Goal: Task Accomplishment & Management: Complete application form

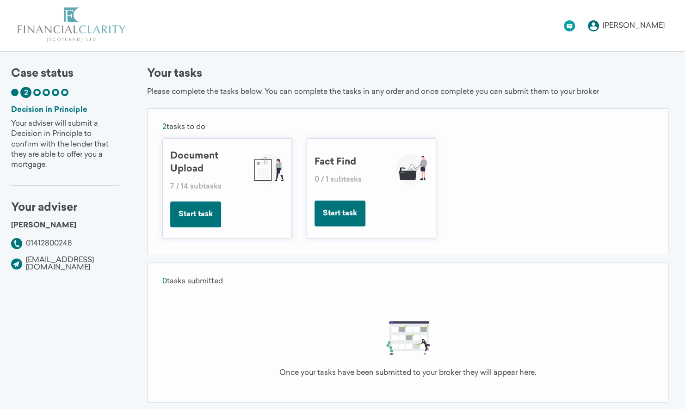
click at [204, 216] on button "Start task" at bounding box center [195, 215] width 51 height 26
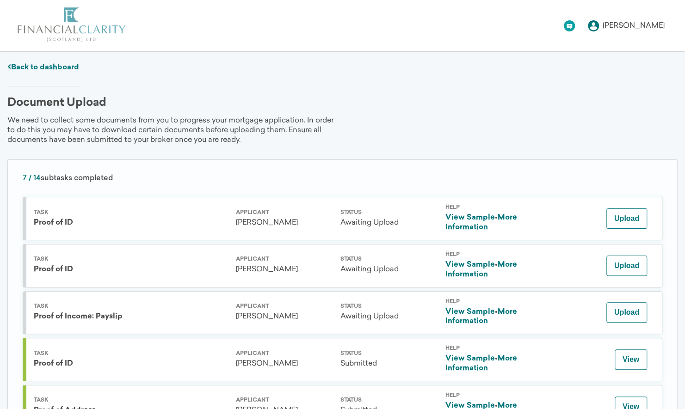
click at [64, 68] on link "Back to dashboard" at bounding box center [43, 67] width 72 height 7
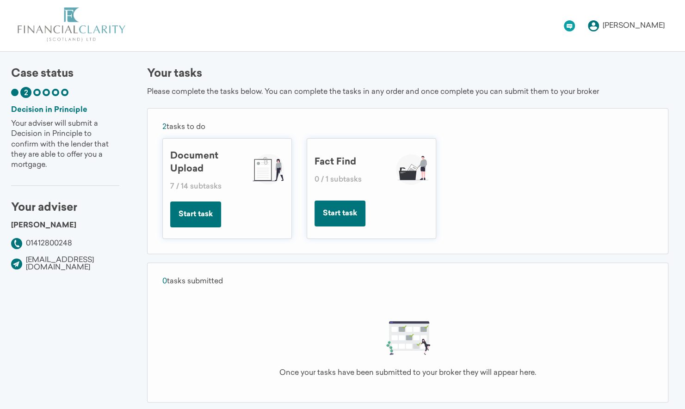
click at [341, 212] on button "Start task" at bounding box center [339, 214] width 51 height 26
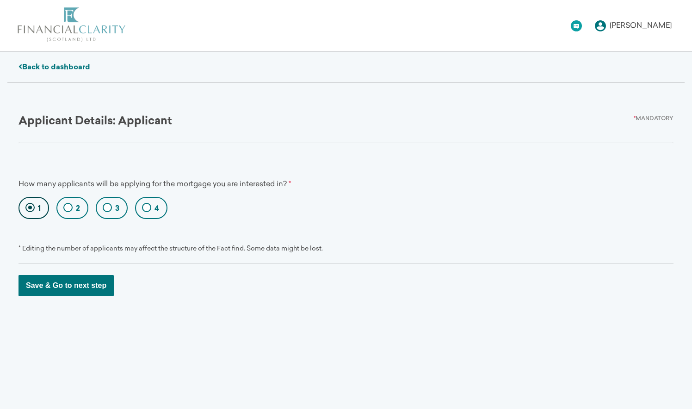
click at [88, 289] on button "Save & Go to next step" at bounding box center [65, 285] width 95 height 21
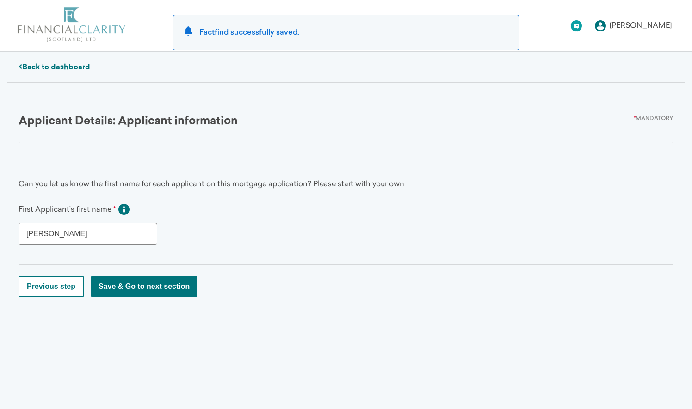
click at [110, 287] on button "Save & Go to next section" at bounding box center [144, 286] width 106 height 21
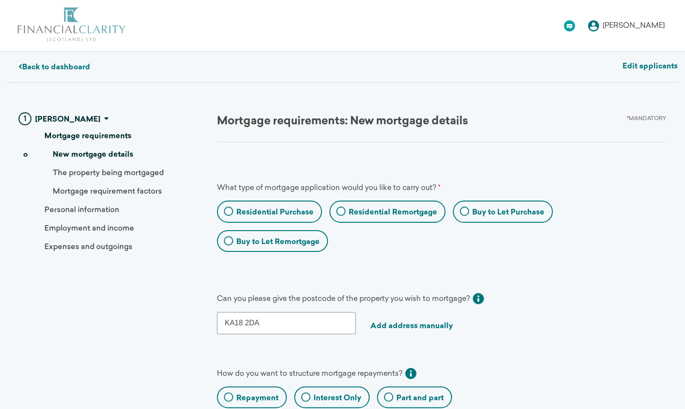
click at [278, 210] on label "Residential Purchase" at bounding box center [274, 213] width 77 height 10
radio Purchase "true"
click at [224, 210] on Purchase "Residential Purchase" at bounding box center [221, 213] width 6 height 6
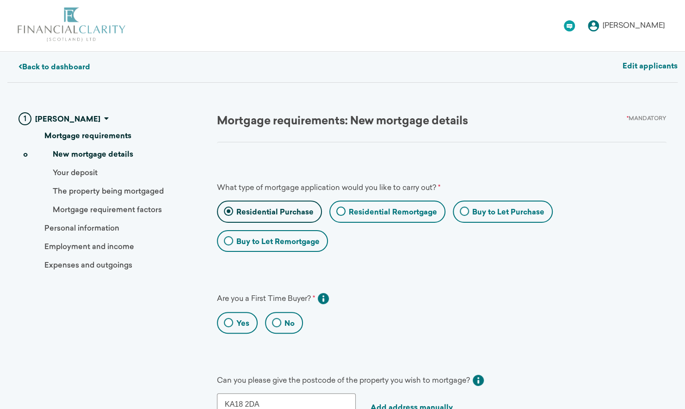
click at [287, 319] on label "No" at bounding box center [289, 324] width 10 height 10
radio input "true"
click at [272, 321] on input "No" at bounding box center [269, 324] width 6 height 6
click at [74, 69] on link "Back to dashboard" at bounding box center [54, 67] width 72 height 7
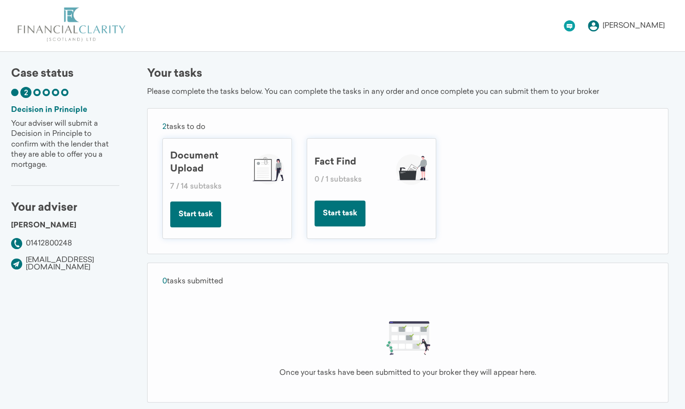
click at [203, 220] on button "Start task" at bounding box center [195, 215] width 51 height 26
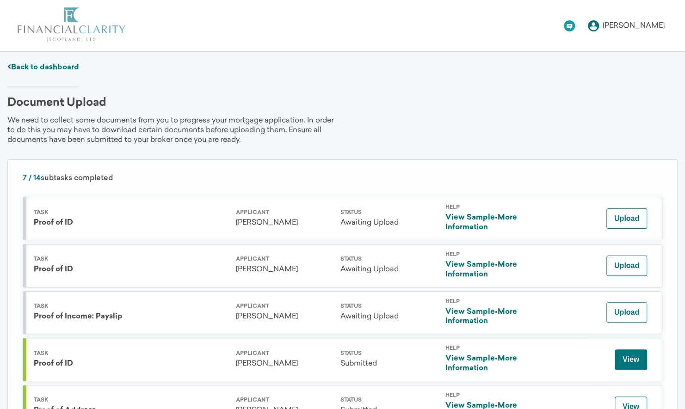
click at [630, 358] on button "View" at bounding box center [631, 360] width 32 height 20
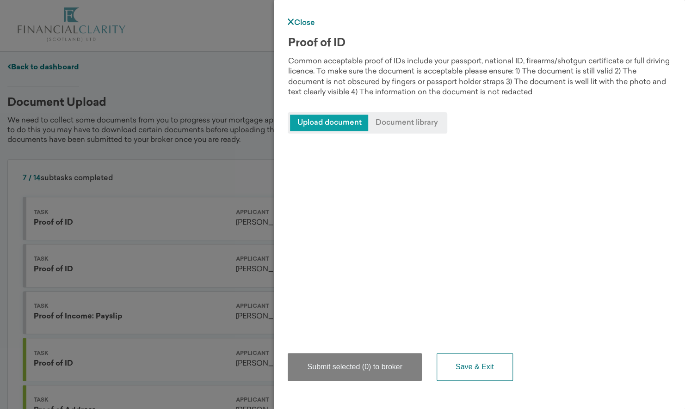
click at [415, 131] on div "Upload document Document library" at bounding box center [368, 122] width 160 height 21
click at [414, 124] on span "Document library" at bounding box center [406, 123] width 76 height 17
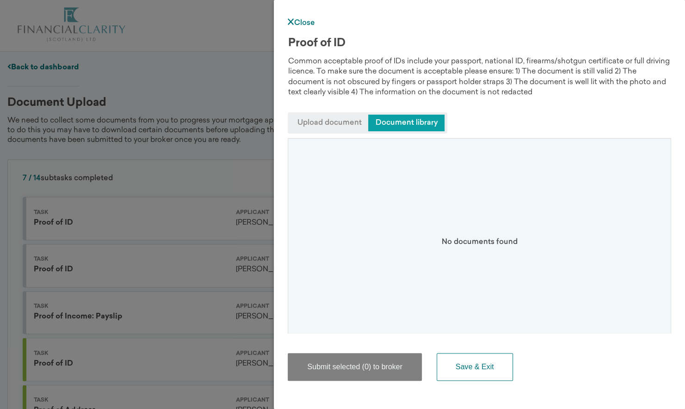
click at [351, 113] on div "Upload document Document library" at bounding box center [368, 122] width 160 height 21
click at [291, 25] on icon at bounding box center [291, 21] width 6 height 6
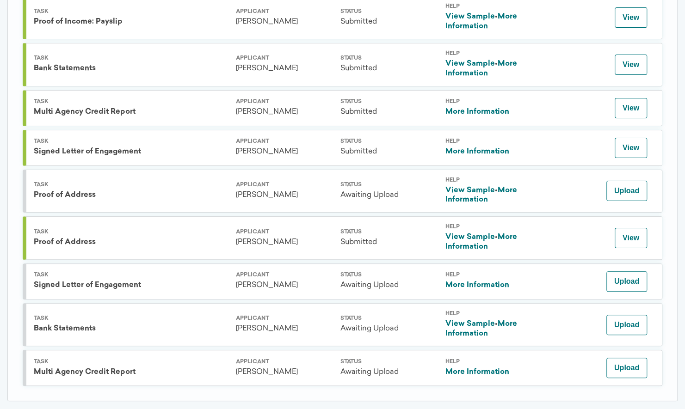
scroll to position [437, 0]
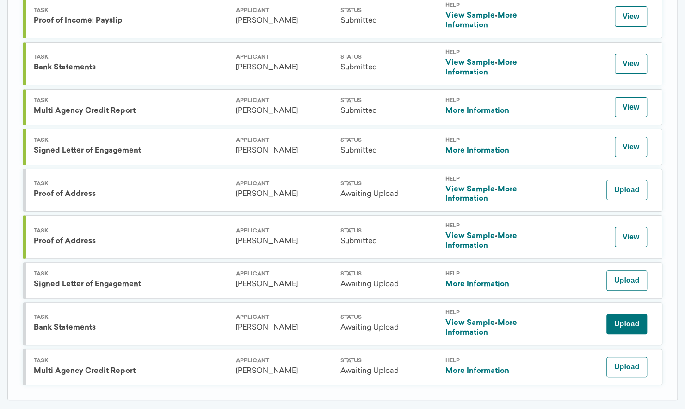
click at [635, 325] on button "Upload" at bounding box center [626, 324] width 41 height 20
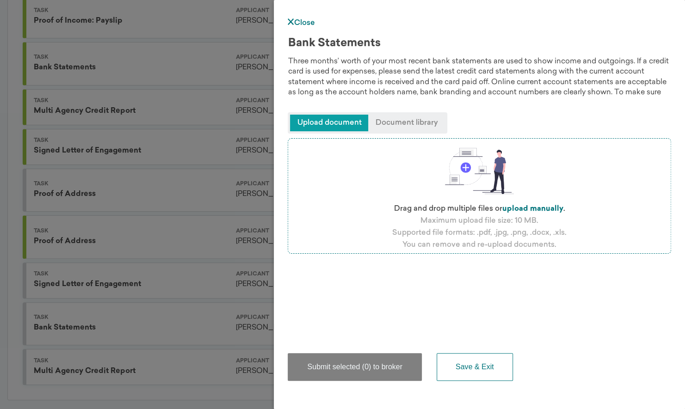
click at [416, 123] on span "Document library" at bounding box center [406, 123] width 76 height 17
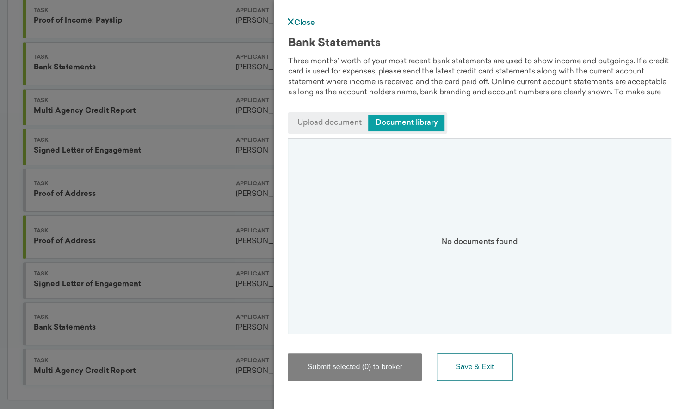
click at [351, 121] on span "Upload document" at bounding box center [329, 123] width 78 height 17
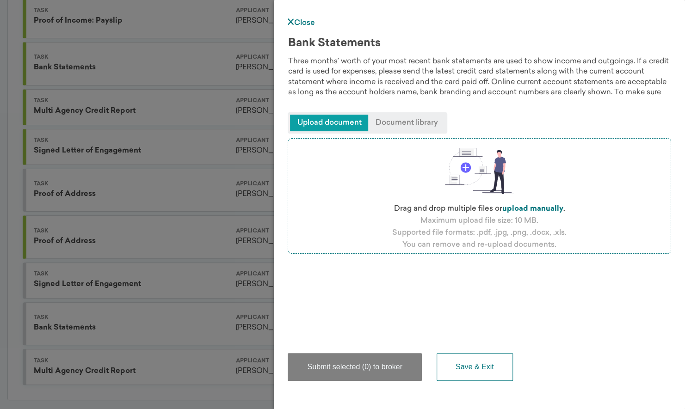
click at [428, 176] on div "Drag and drop multiple files or upload manually . Maximum upload file size: 10 …" at bounding box center [479, 196] width 383 height 116
click at [465, 168] on img at bounding box center [479, 171] width 83 height 60
click at [0, 0] on input "file" at bounding box center [0, 0] width 0 height 0
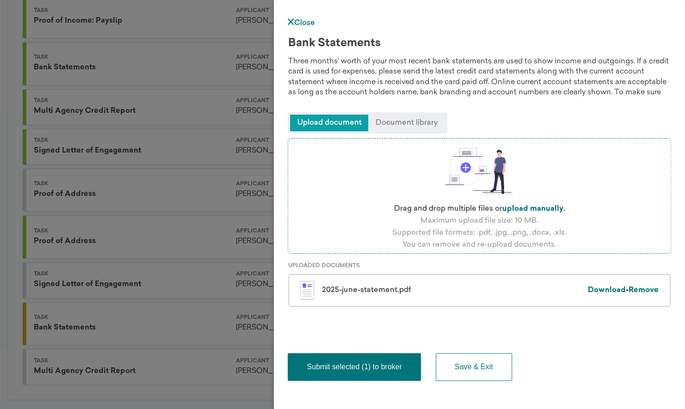
click at [342, 127] on span "Upload document" at bounding box center [329, 123] width 78 height 17
click at [349, 125] on span "Upload document" at bounding box center [329, 123] width 78 height 17
click at [467, 168] on img at bounding box center [479, 171] width 83 height 60
click at [0, 0] on input "file" at bounding box center [0, 0] width 0 height 0
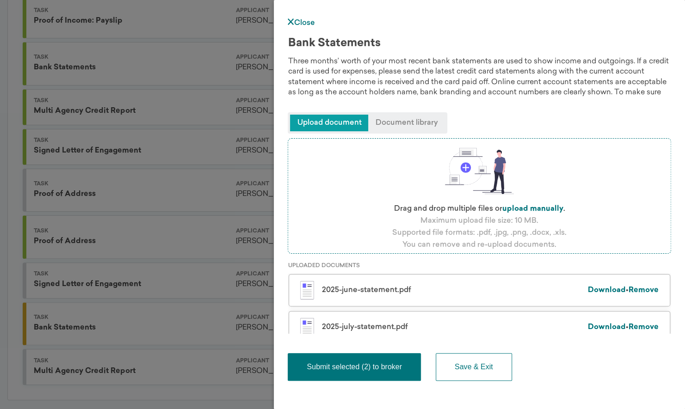
click at [464, 170] on img at bounding box center [479, 171] width 83 height 60
click at [0, 0] on input "file" at bounding box center [0, 0] width 0 height 0
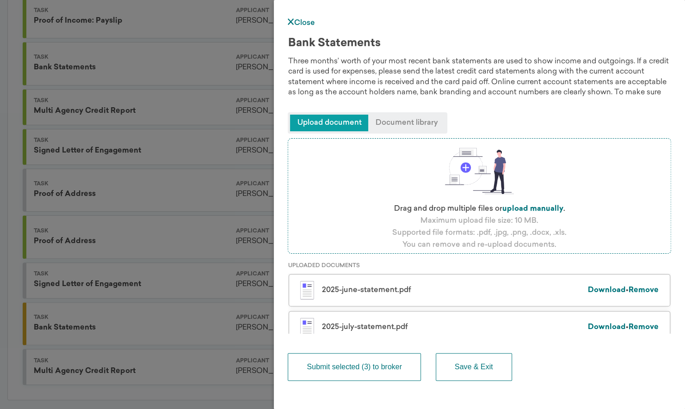
click at [345, 362] on button "Submit selected (3) to broker" at bounding box center [354, 367] width 133 height 28
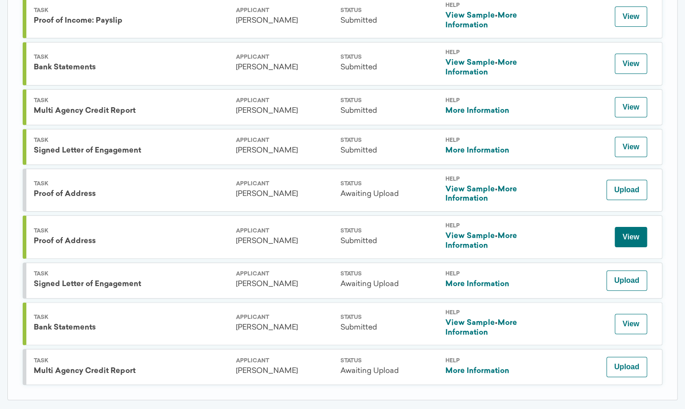
click at [624, 239] on button "View" at bounding box center [631, 237] width 32 height 20
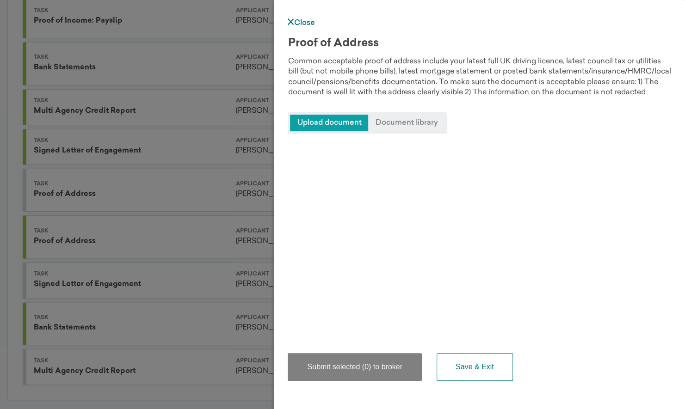
click at [292, 19] on icon at bounding box center [291, 21] width 6 height 6
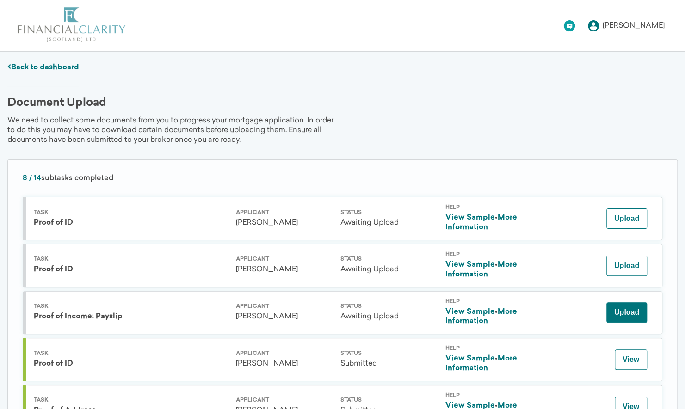
click at [624, 314] on button "Upload" at bounding box center [626, 312] width 41 height 20
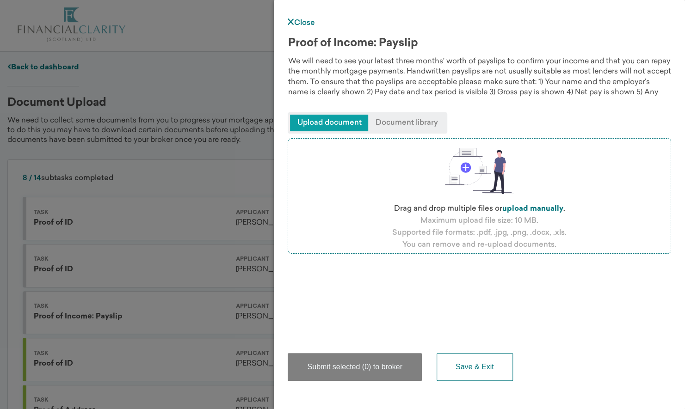
click at [466, 168] on img at bounding box center [479, 171] width 83 height 60
click at [0, 0] on input "file" at bounding box center [0, 0] width 0 height 0
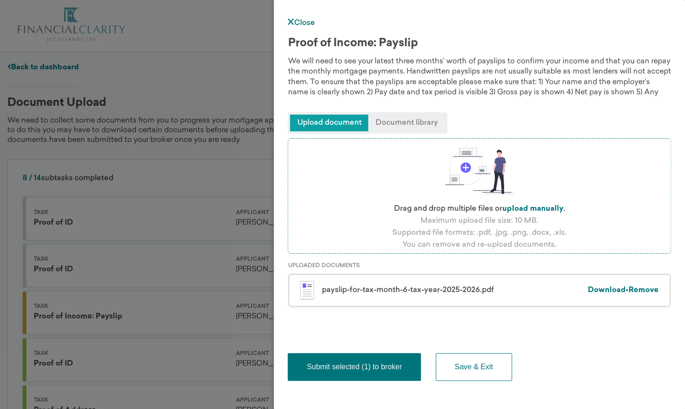
click at [337, 121] on span "Upload document" at bounding box center [329, 123] width 78 height 17
click at [471, 170] on img at bounding box center [479, 171] width 83 height 60
click at [0, 0] on input "file" at bounding box center [0, 0] width 0 height 0
click at [461, 169] on img at bounding box center [479, 171] width 83 height 60
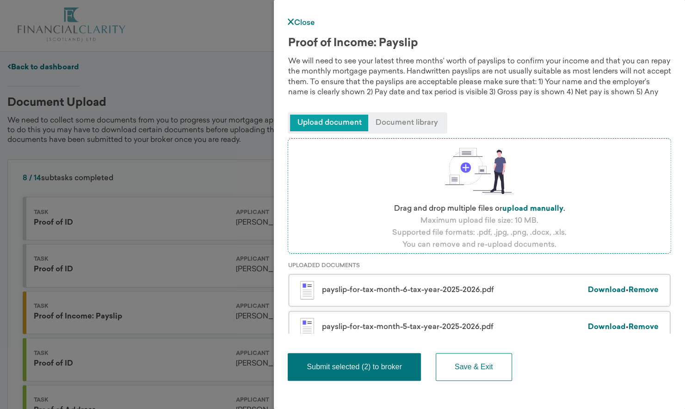
click at [0, 0] on input "file" at bounding box center [0, 0] width 0 height 0
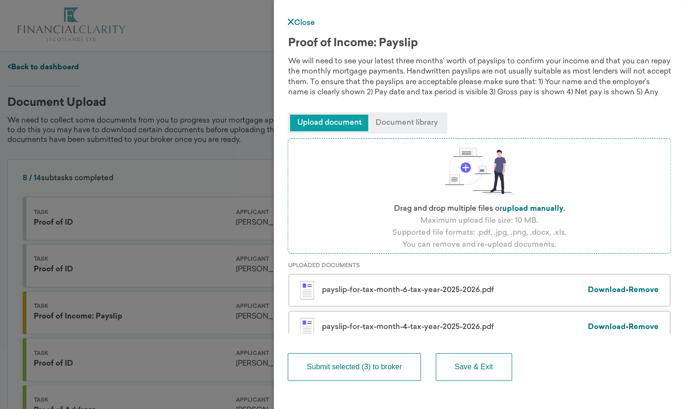
click at [373, 370] on button "Submit selected (3) to broker" at bounding box center [354, 367] width 133 height 28
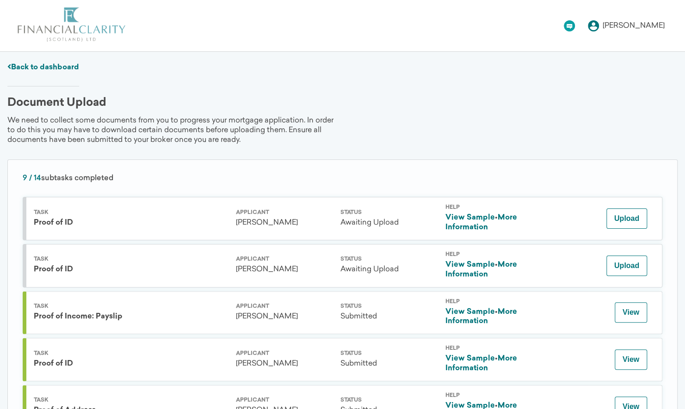
click at [624, 20] on div "[PERSON_NAME]" at bounding box center [628, 25] width 80 height 11
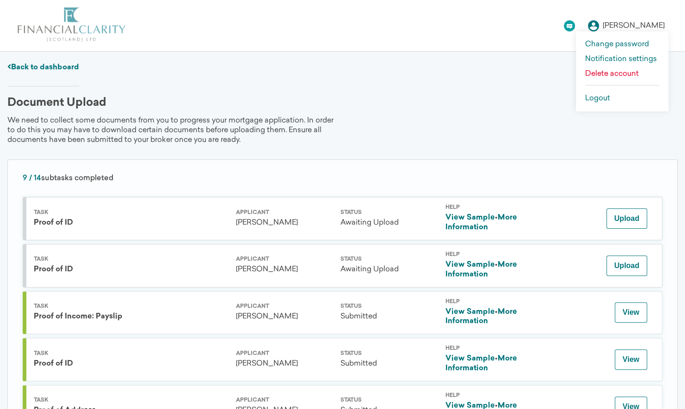
click at [599, 101] on div "Change password Notification settings Delete account Logout" at bounding box center [622, 71] width 92 height 80
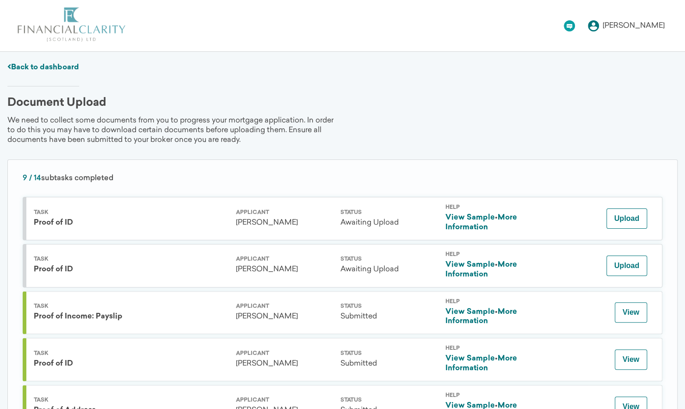
click at [651, 25] on div "[PERSON_NAME]" at bounding box center [634, 25] width 62 height 7
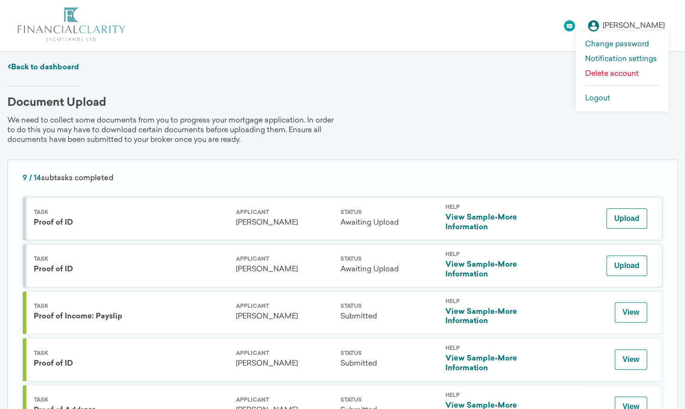
click at [601, 98] on link "Logout" at bounding box center [622, 98] width 74 height 7
